Goal: Information Seeking & Learning: Learn about a topic

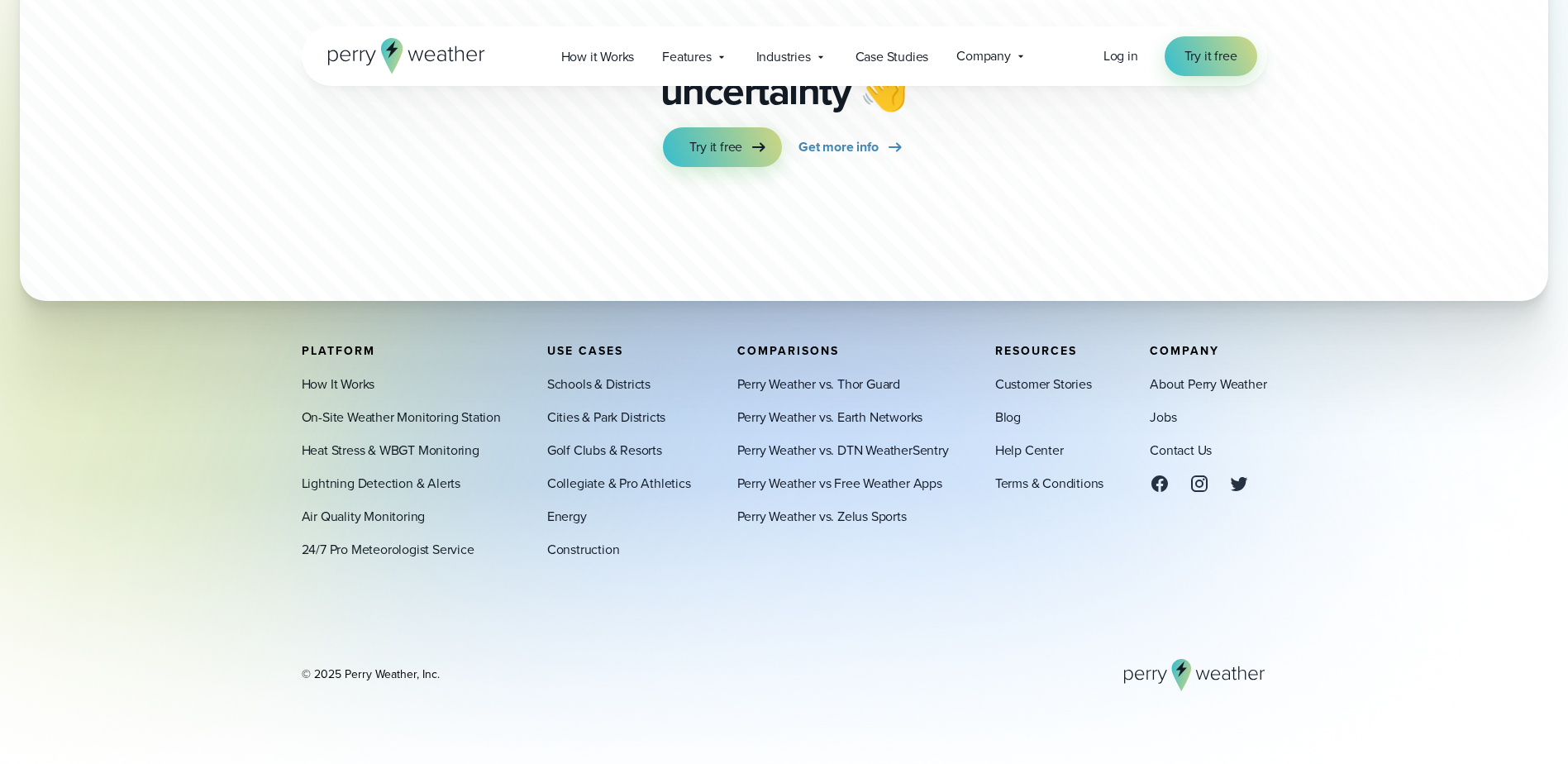
scroll to position [5985, 0]
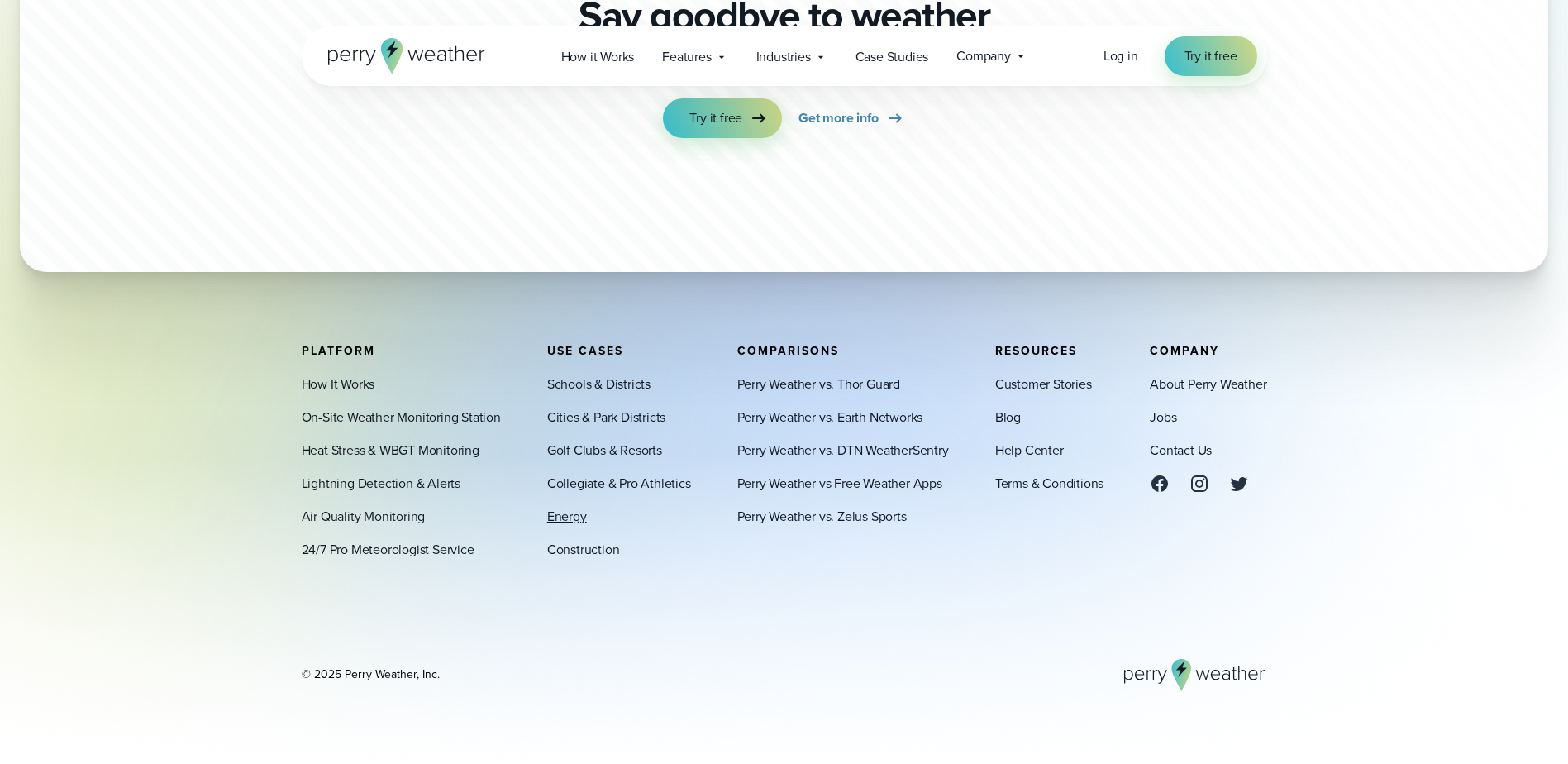
click at [572, 518] on link "Energy" at bounding box center [567, 516] width 40 height 20
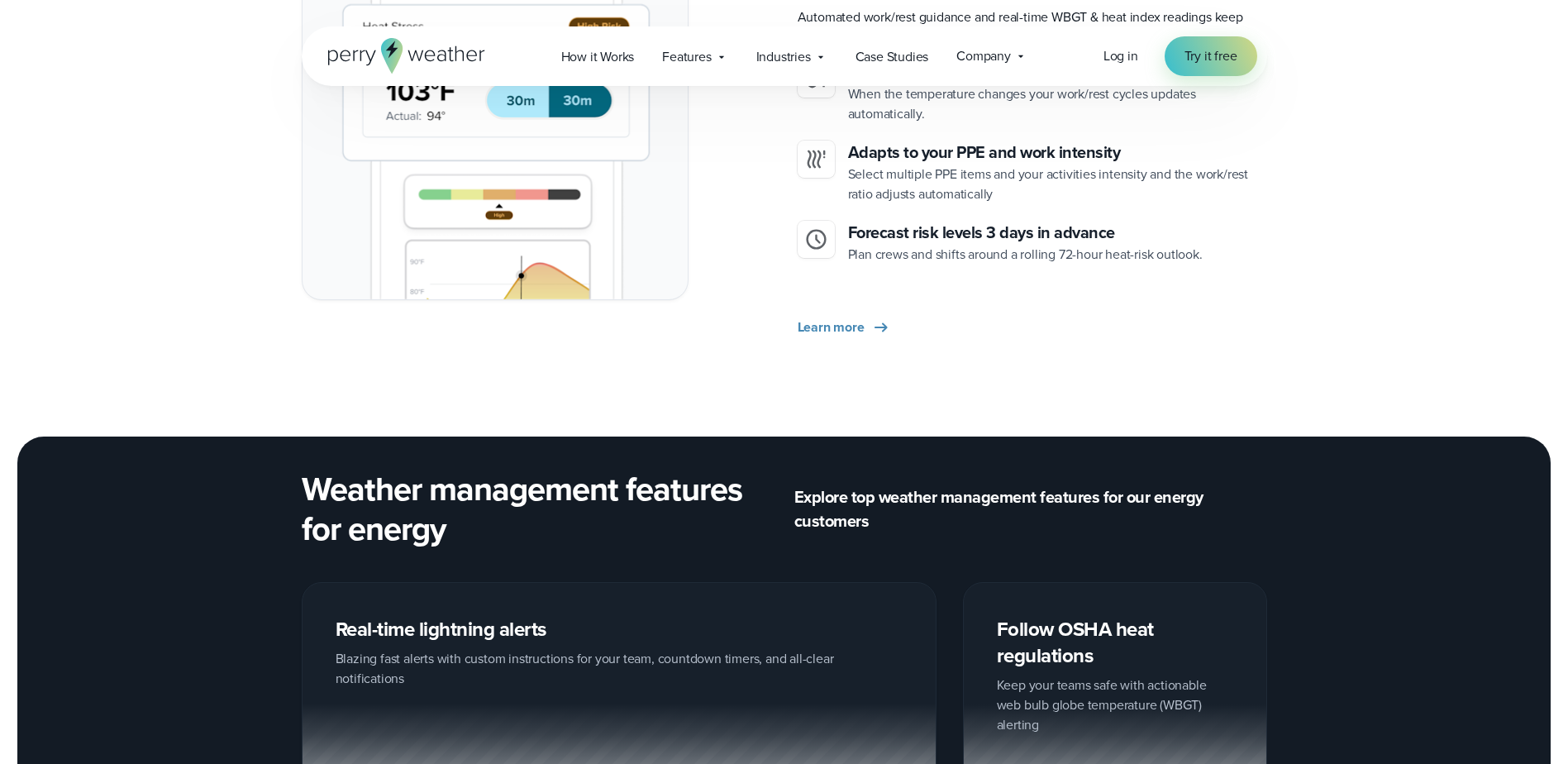
scroll to position [2481, 0]
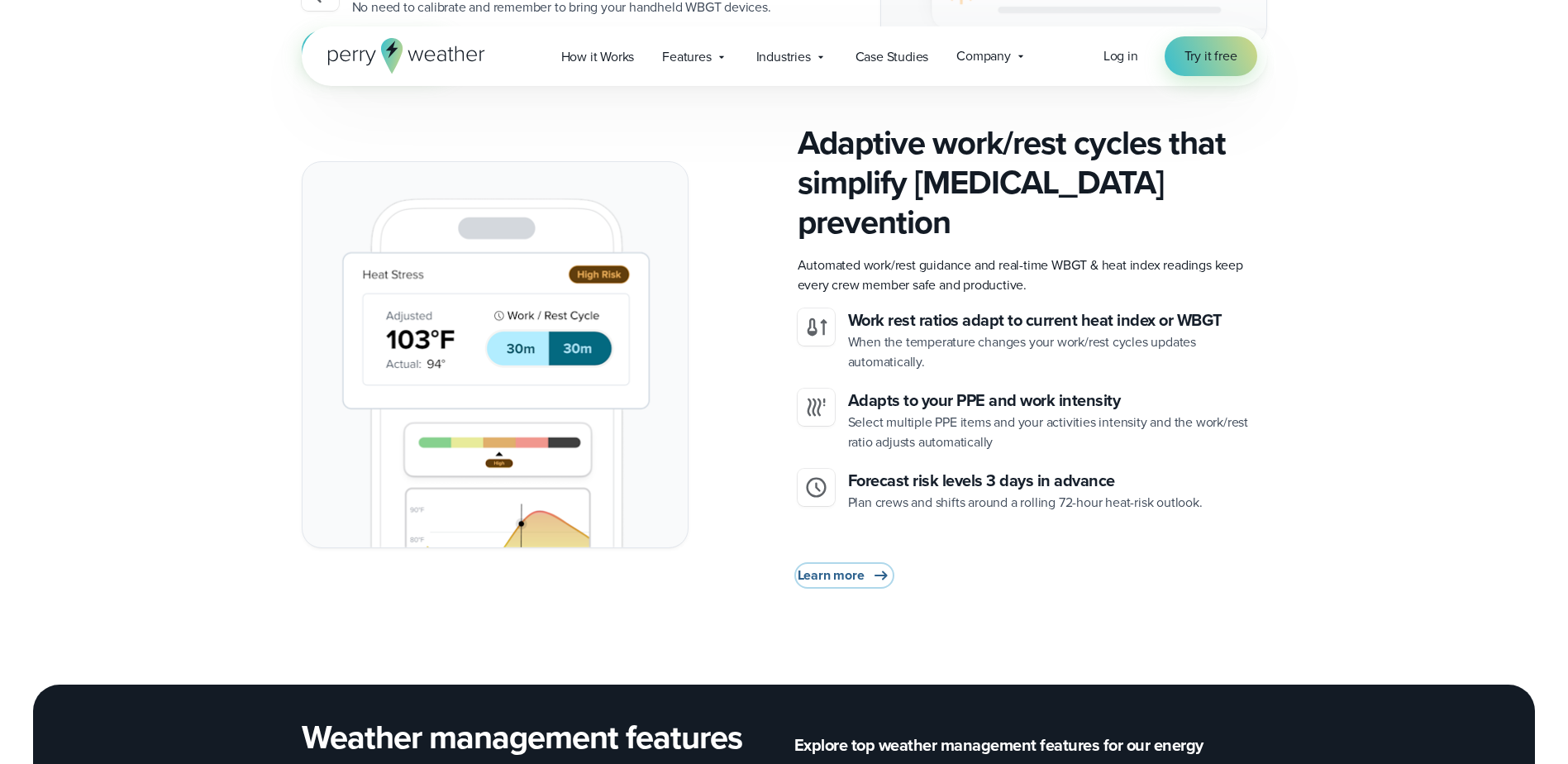
click at [852, 565] on span "Learn more" at bounding box center [831, 575] width 67 height 20
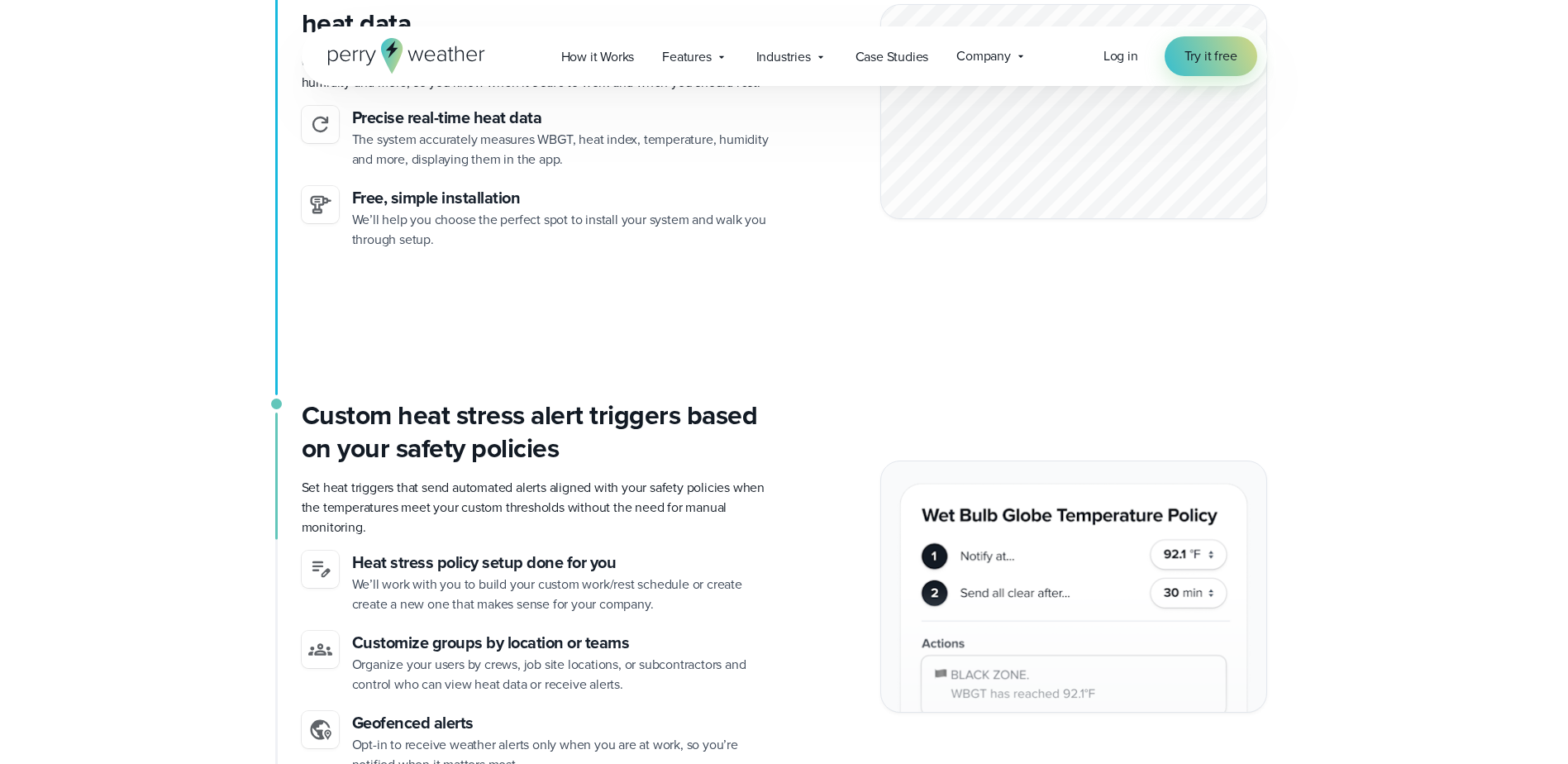
scroll to position [3227, 0]
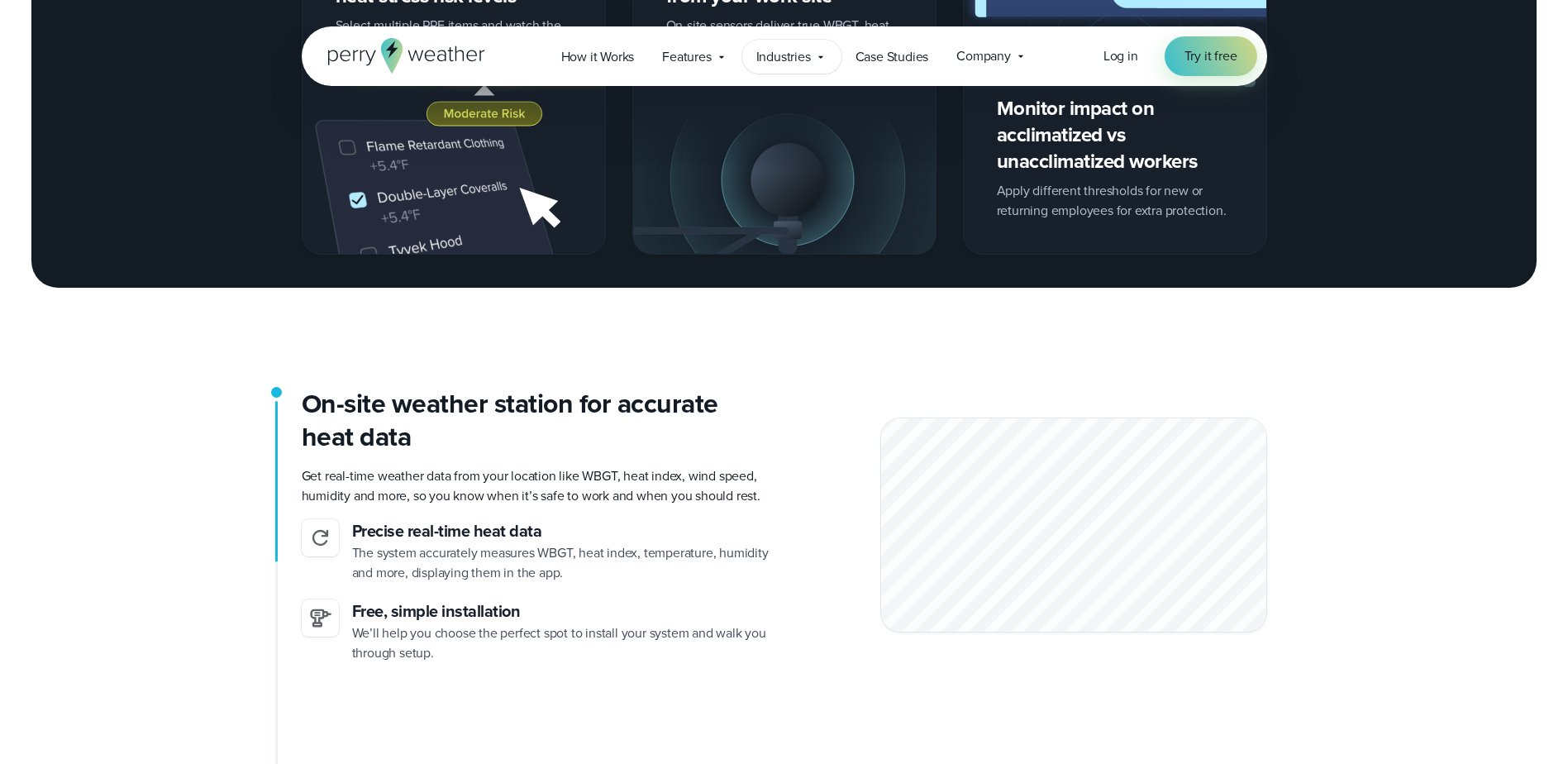
click at [822, 54] on icon at bounding box center [821, 57] width 14 height 14
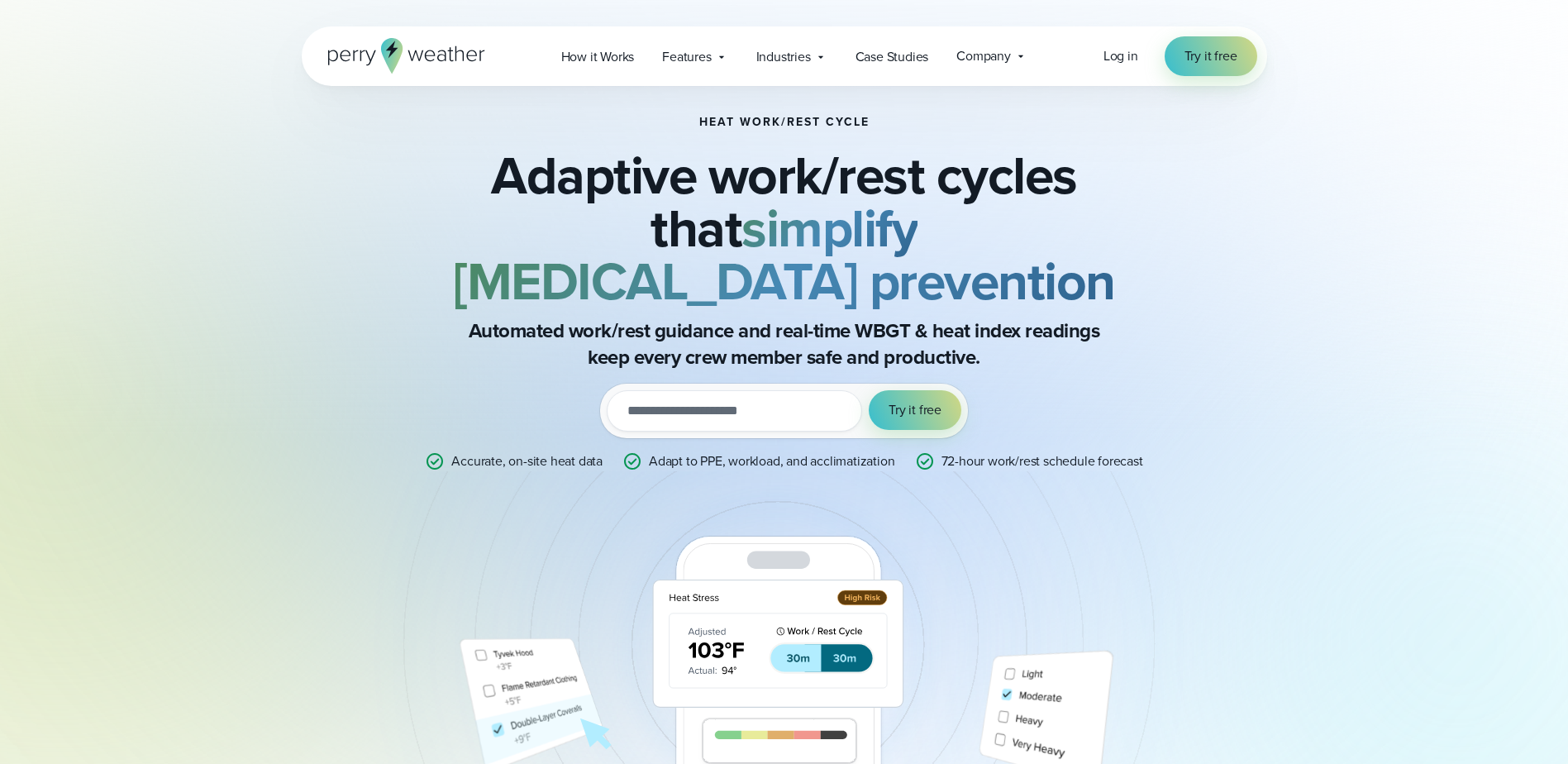
scroll to position [0, 0]
